Goal: Entertainment & Leisure: Browse casually

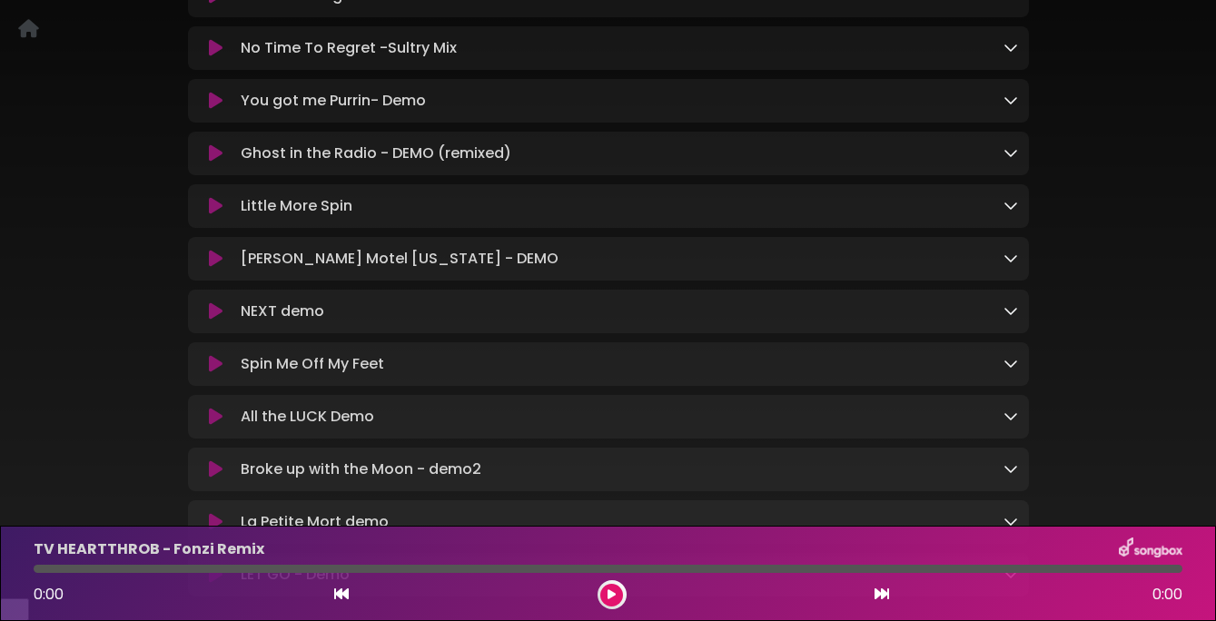
scroll to position [684, 0]
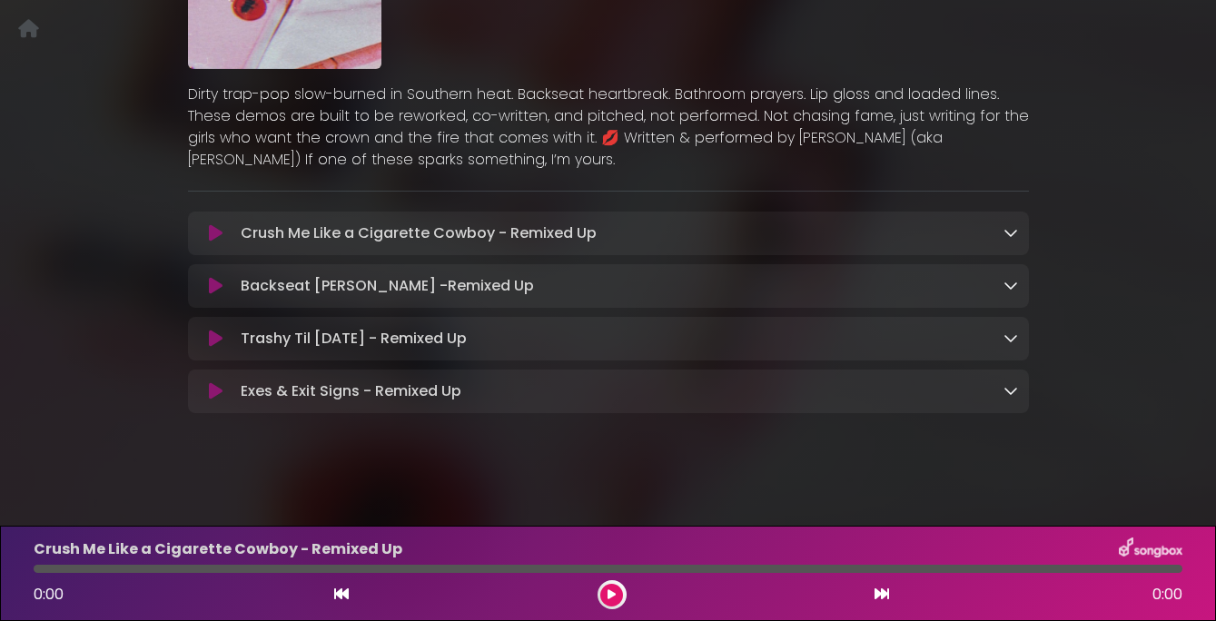
scroll to position [246, 0]
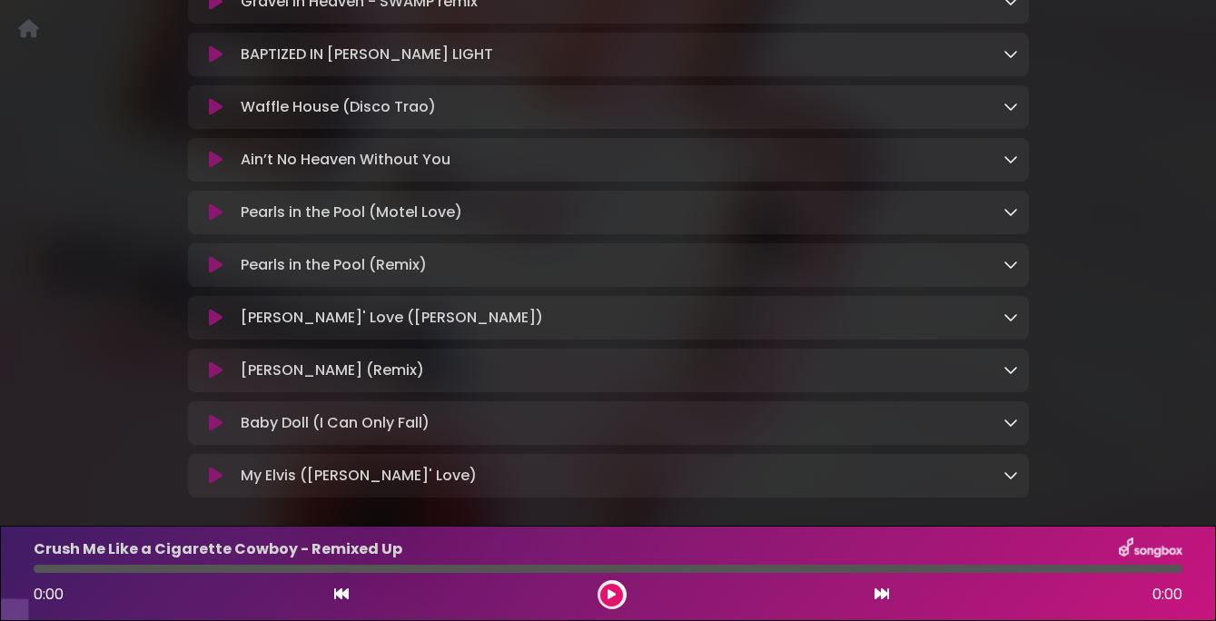
scroll to position [924, 0]
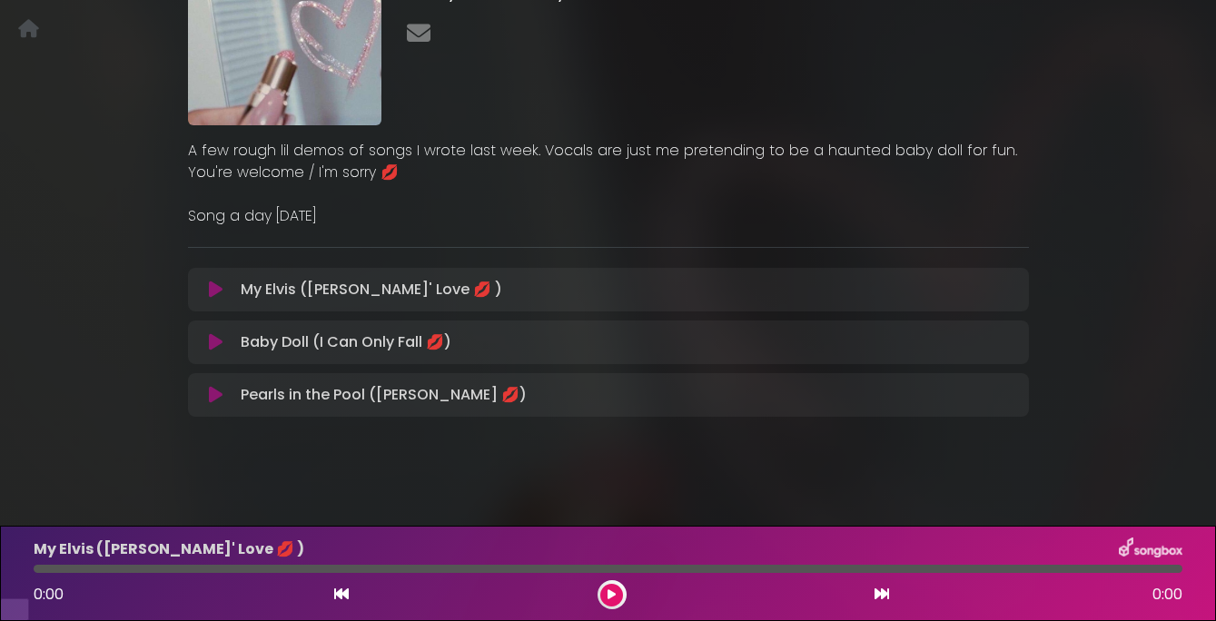
scroll to position [192, 0]
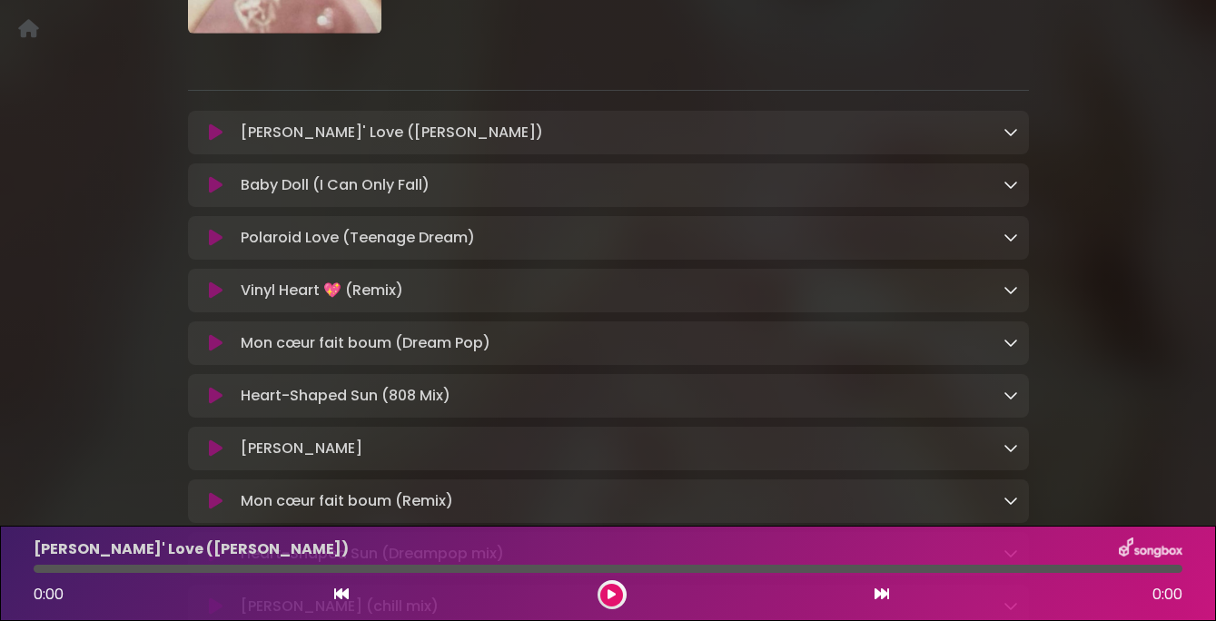
scroll to position [290, 0]
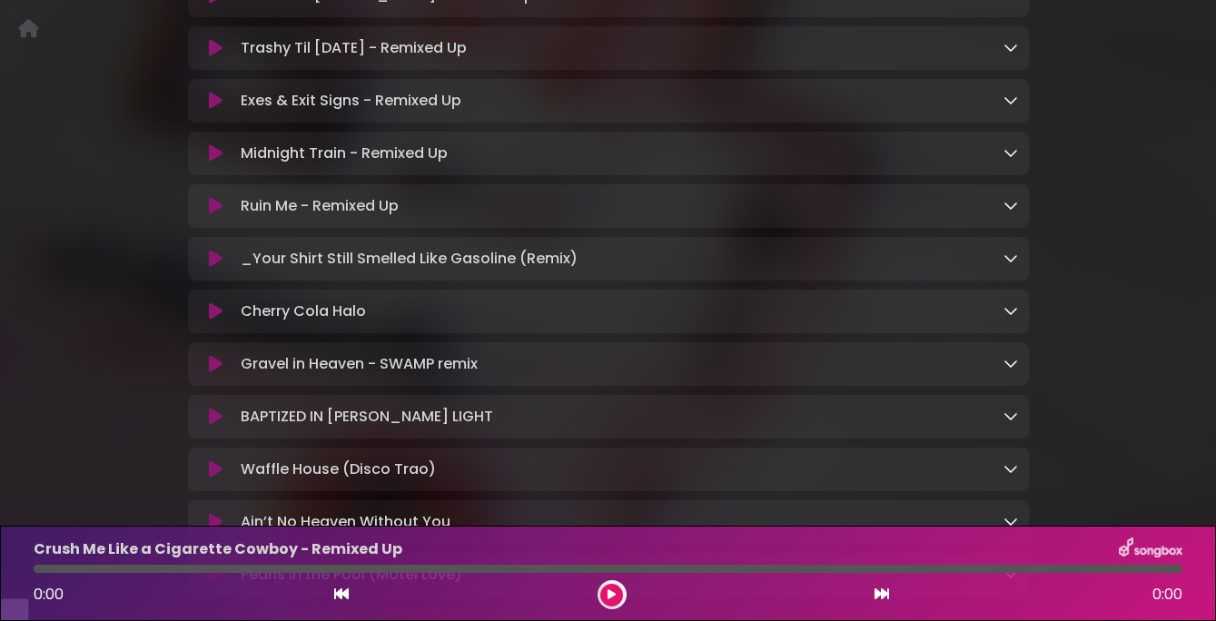
scroll to position [446, 0]
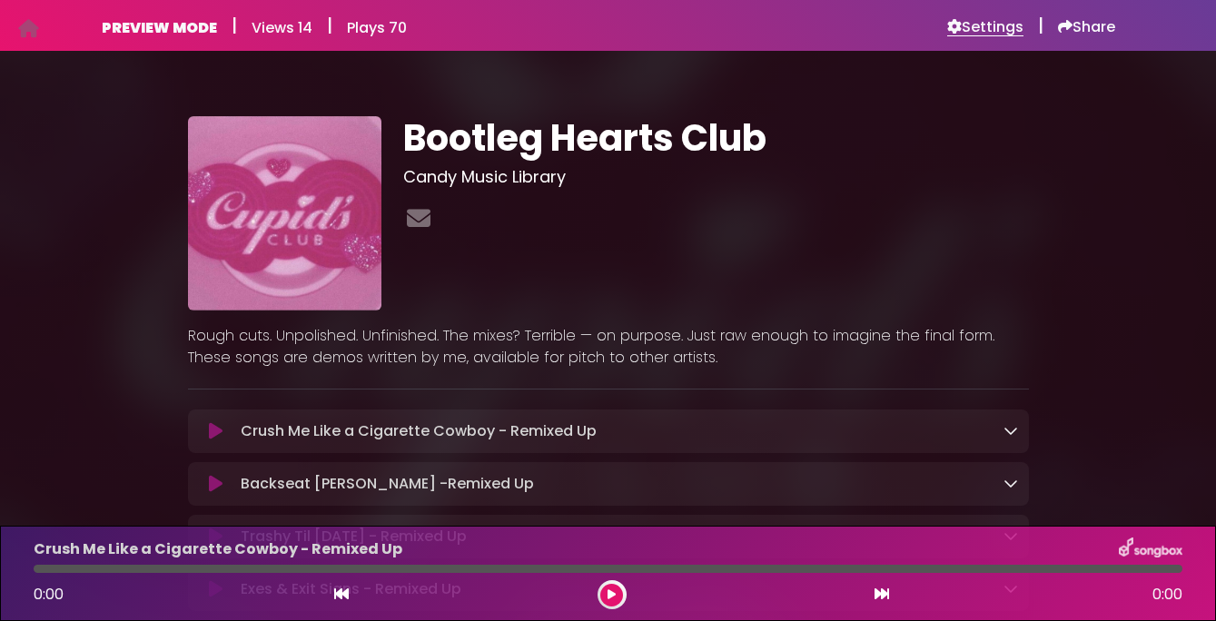
click at [994, 31] on h6 "Settings" at bounding box center [985, 27] width 76 height 18
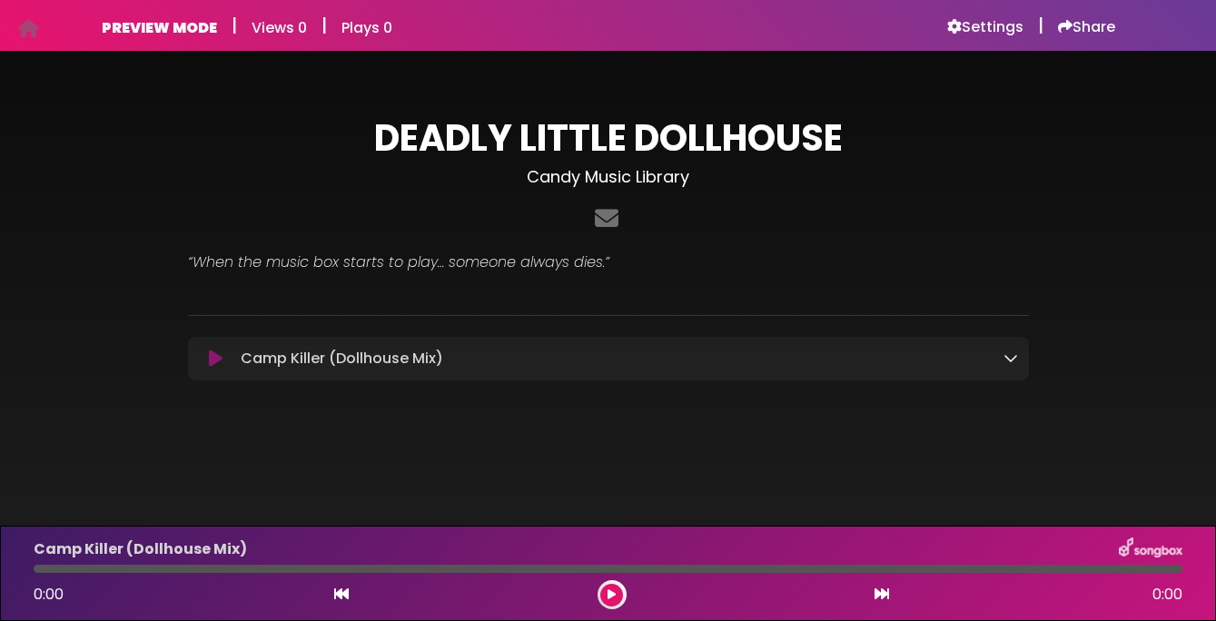
click at [210, 356] on icon at bounding box center [216, 359] width 14 height 18
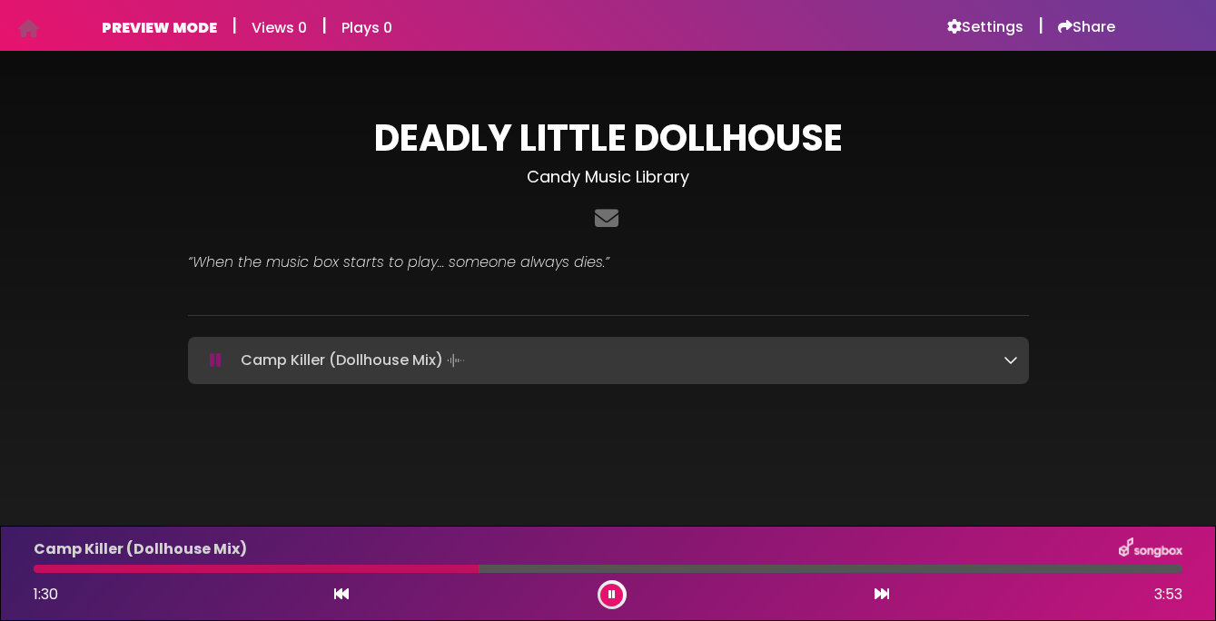
click at [607, 599] on button at bounding box center [611, 595] width 23 height 23
